Goal: Information Seeking & Learning: Learn about a topic

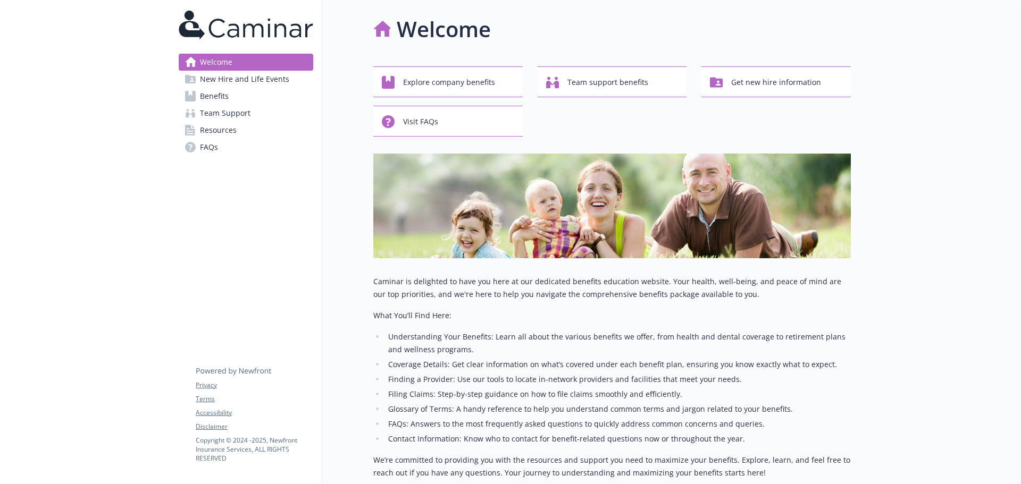
click at [235, 96] on link "Benefits" at bounding box center [246, 96] width 135 height 17
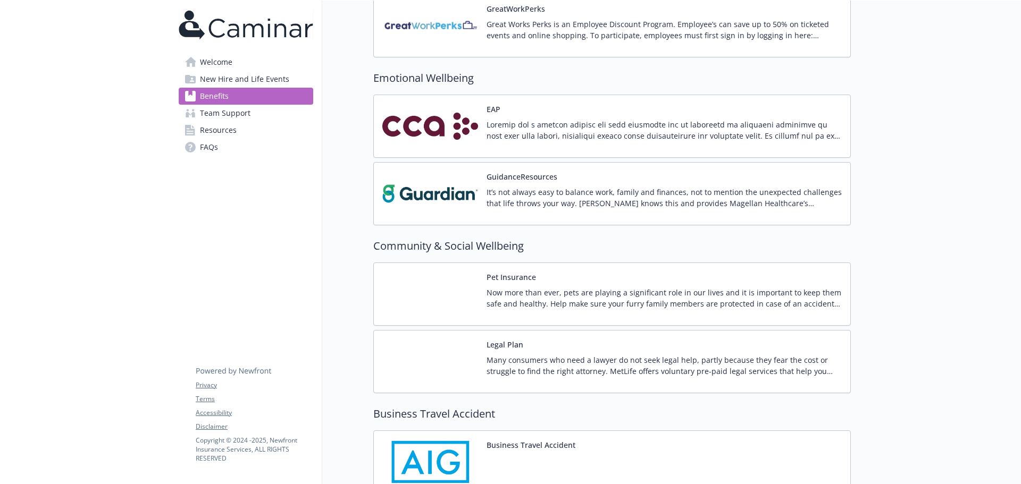
scroll to position [1702, 0]
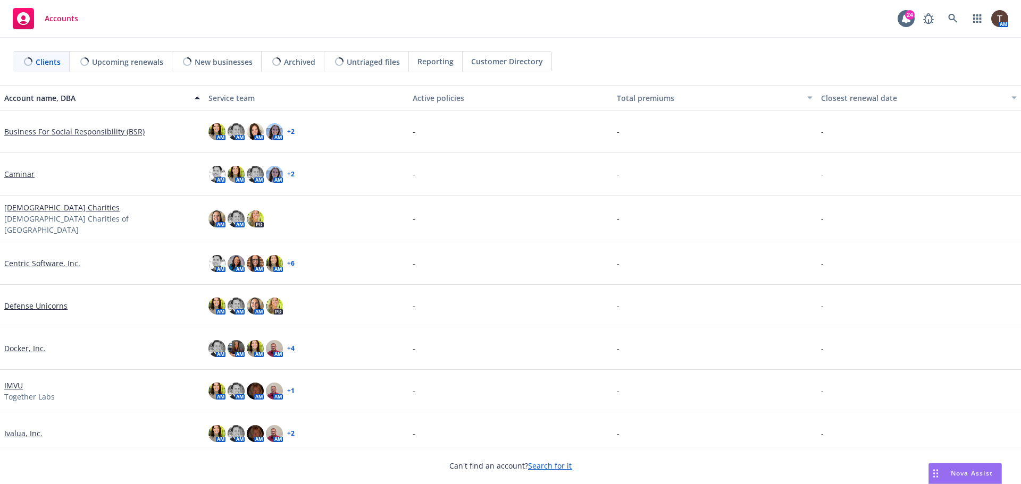
click at [27, 177] on link "Caminar" at bounding box center [19, 174] width 30 height 11
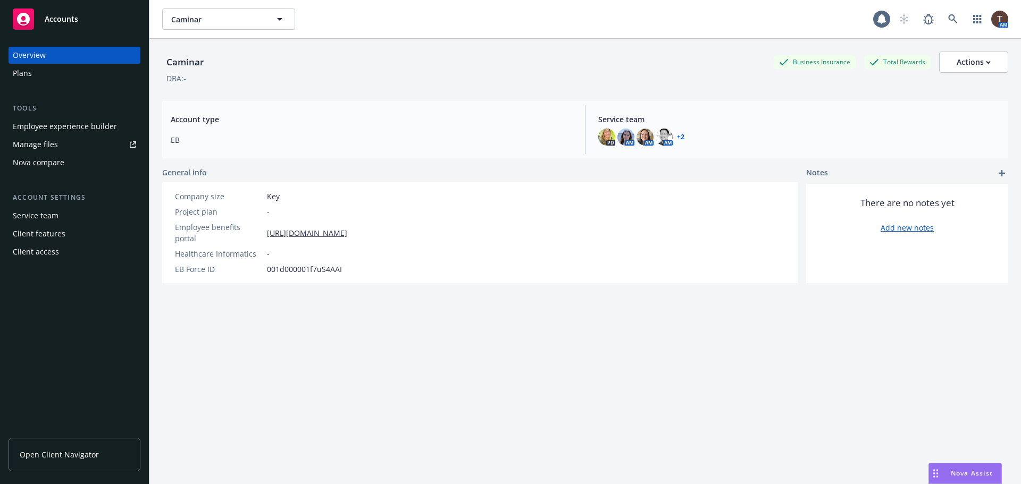
click at [64, 446] on link "Open Client Navigator" at bounding box center [75, 455] width 132 height 34
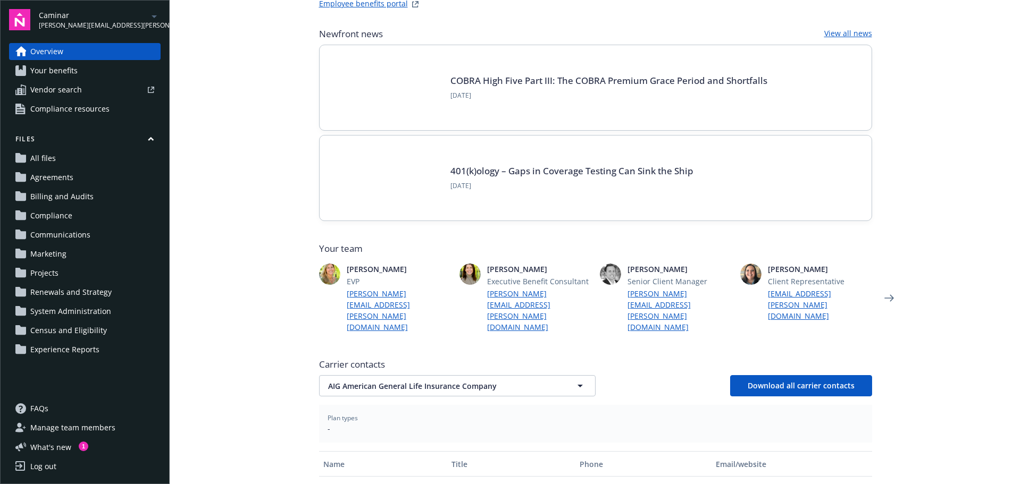
scroll to position [193, 0]
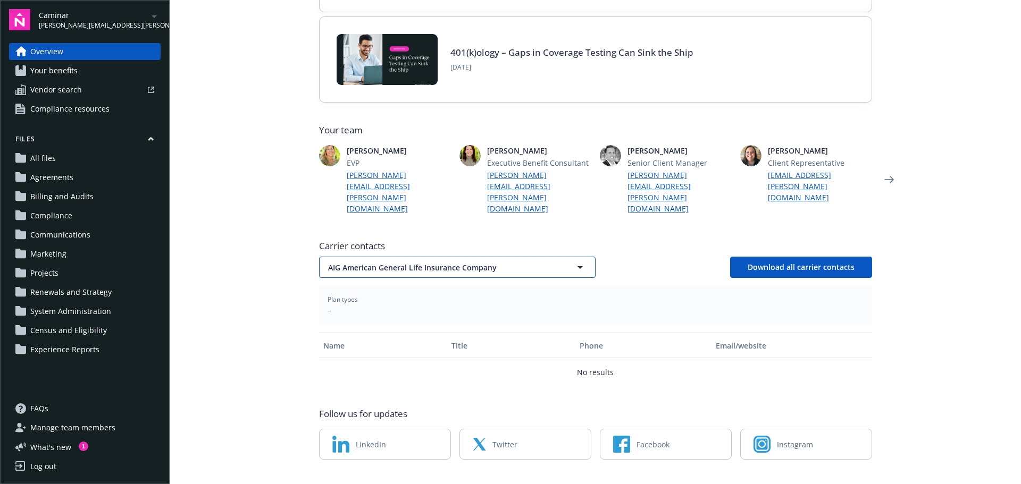
click at [370, 262] on span "AIG American General Life Insurance Company" at bounding box center [438, 267] width 221 height 11
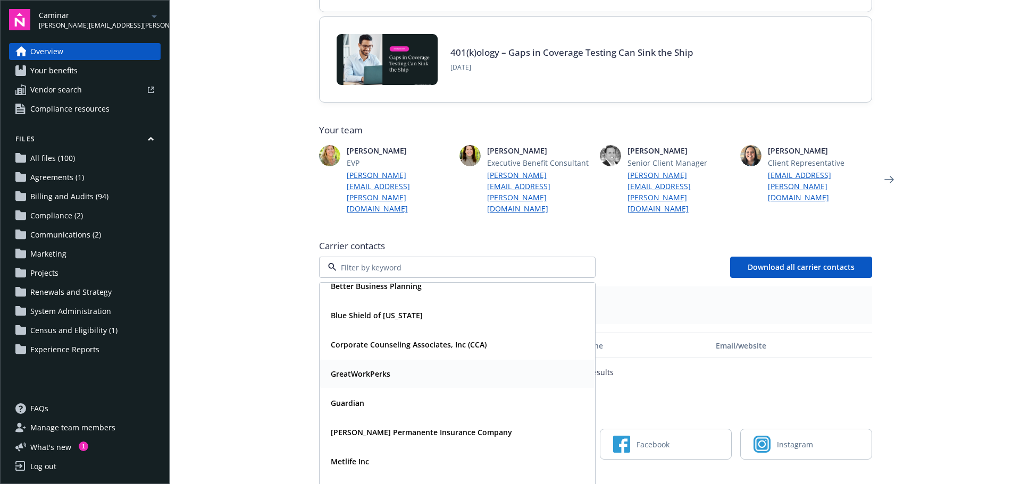
scroll to position [85, 0]
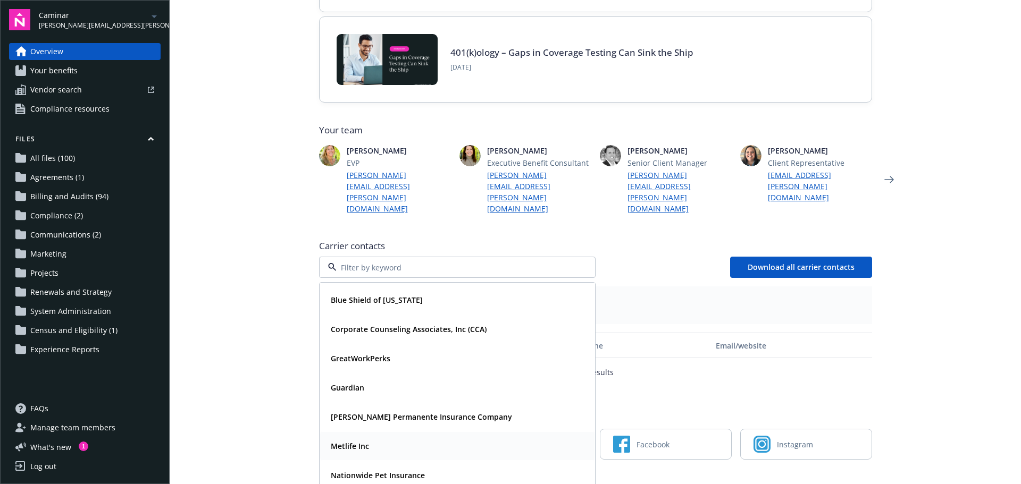
click at [355, 441] on strong "Metlife Inc" at bounding box center [350, 446] width 38 height 10
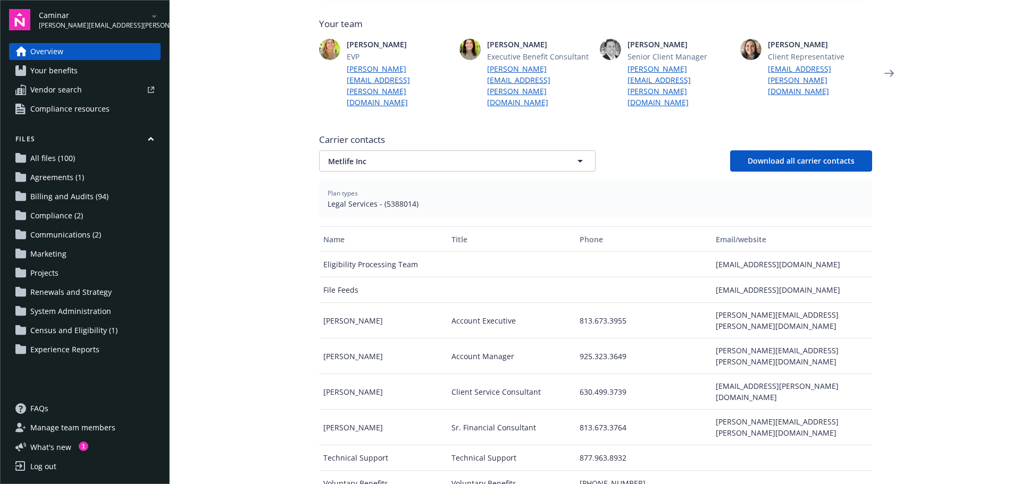
scroll to position [353, 0]
